Goal: Transaction & Acquisition: Download file/media

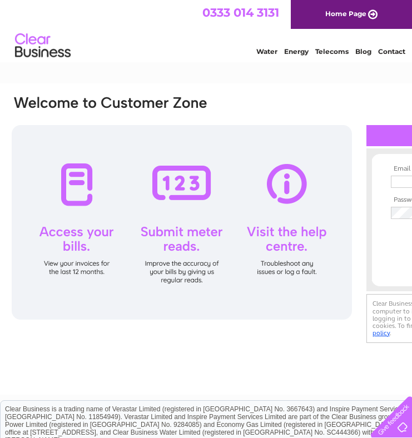
click at [319, 100] on div at bounding box center [169, 110] width 317 height 31
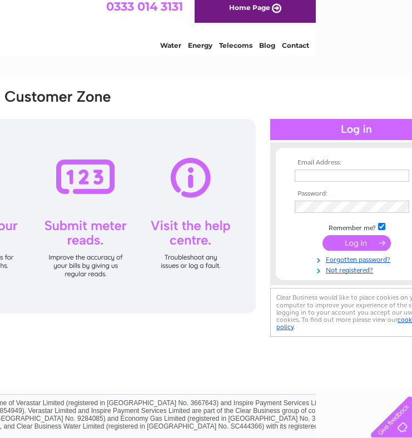
scroll to position [6, 106]
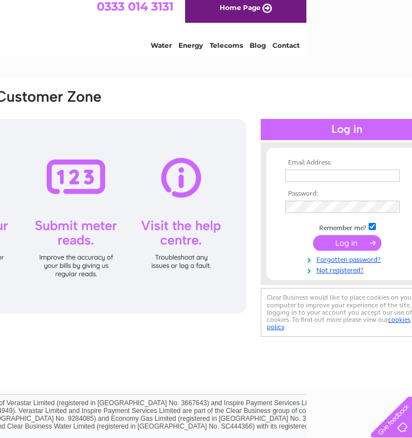
click at [334, 177] on input "text" at bounding box center [342, 176] width 115 height 12
type input "[EMAIL_ADDRESS][DOMAIN_NAME]"
click at [346, 242] on input "submit" at bounding box center [347, 243] width 68 height 16
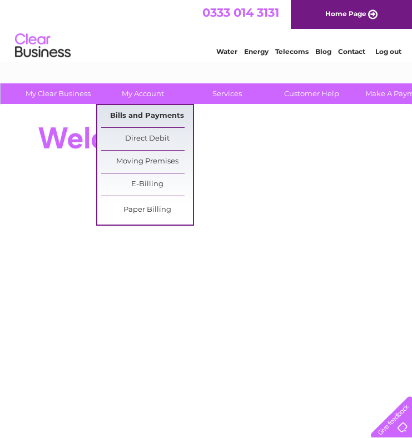
click at [146, 113] on link "Bills and Payments" at bounding box center [147, 116] width 92 height 22
click at [157, 118] on link "Bills and Payments" at bounding box center [147, 116] width 92 height 22
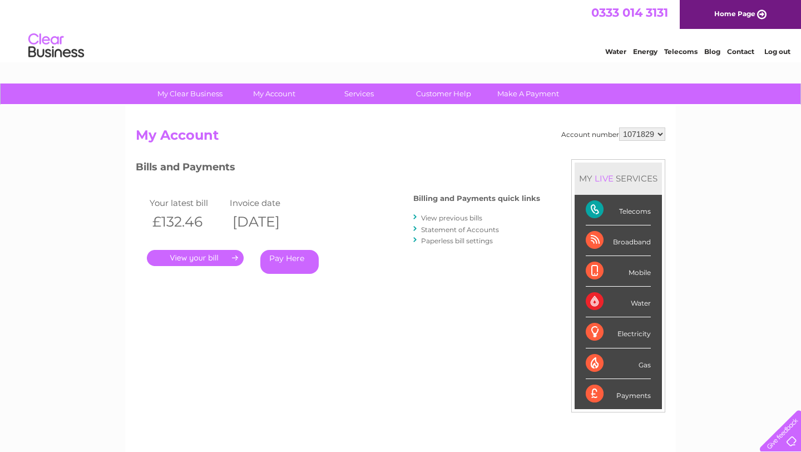
click at [227, 261] on link "." at bounding box center [195, 258] width 97 height 16
click at [412, 217] on link "View previous bills" at bounding box center [451, 218] width 61 height 8
click at [412, 219] on link "View previous bills" at bounding box center [451, 218] width 61 height 8
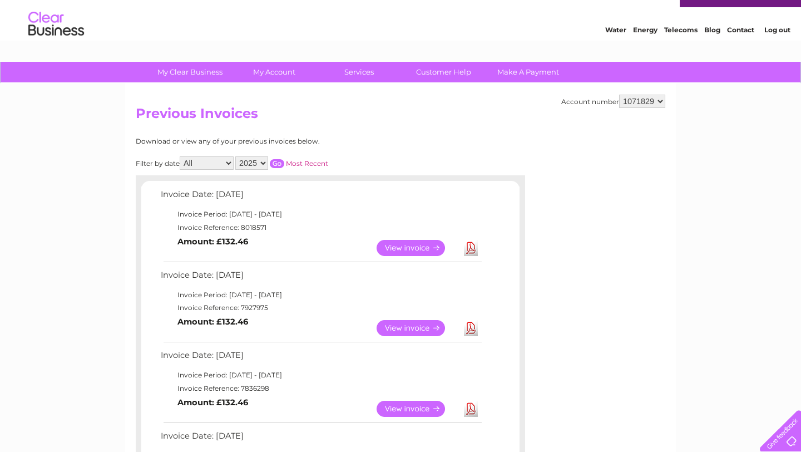
scroll to position [38, 0]
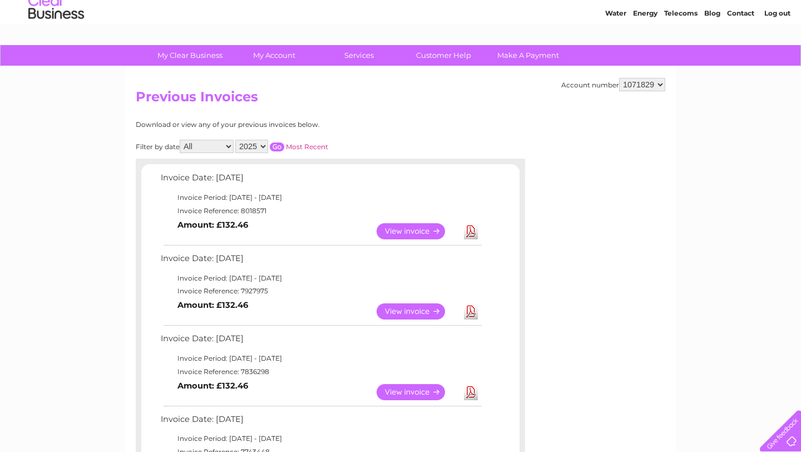
click at [468, 323] on td "View Download Amount: £132.46" at bounding box center [320, 311] width 325 height 27
click at [468, 319] on link "Download" at bounding box center [471, 311] width 14 height 16
click at [470, 312] on link "Download" at bounding box center [471, 311] width 14 height 16
